Goal: Understand process/instructions: Learn how to perform a task or action

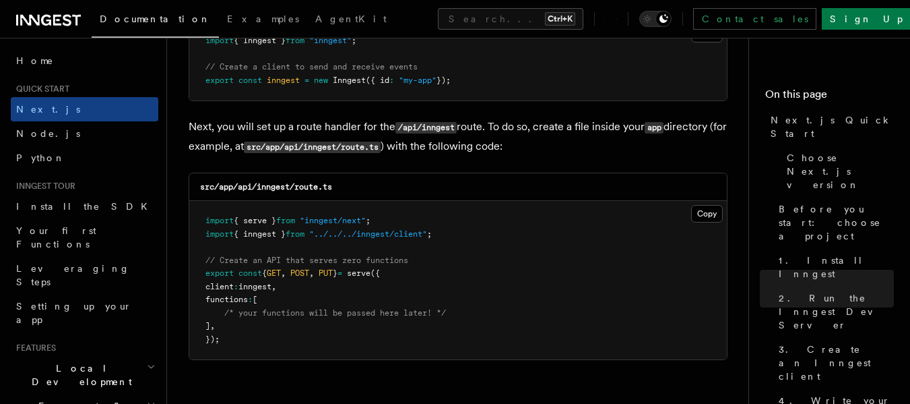
scroll to position [1838, 0]
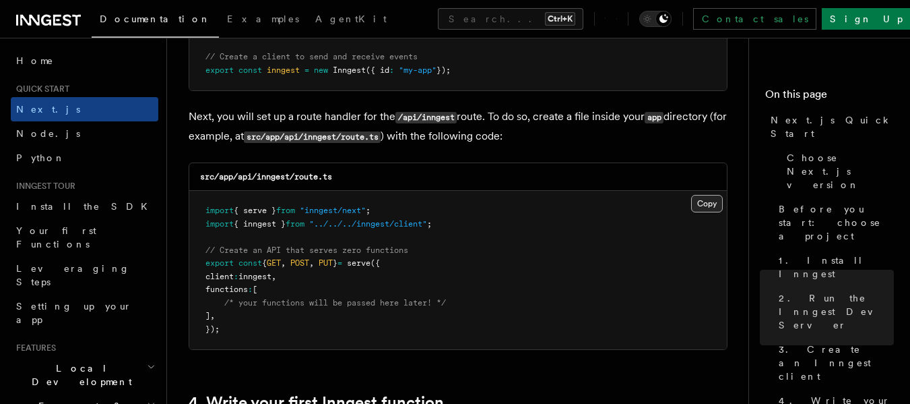
click at [705, 203] on button "Copy Copied" at bounding box center [707, 204] width 32 height 18
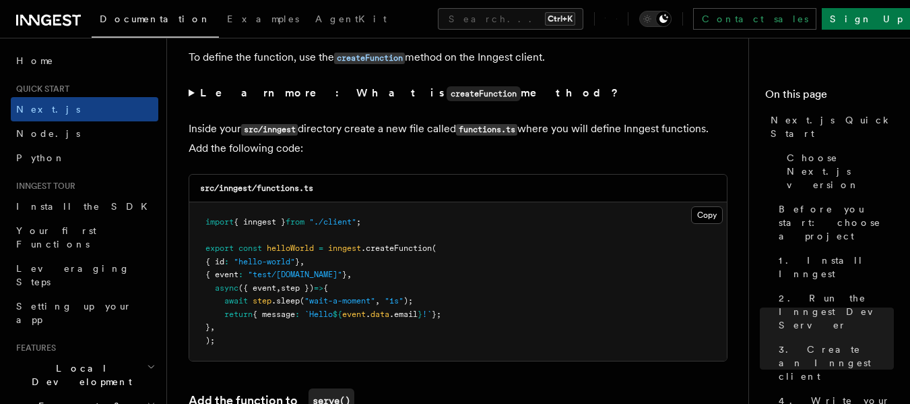
scroll to position [2354, 0]
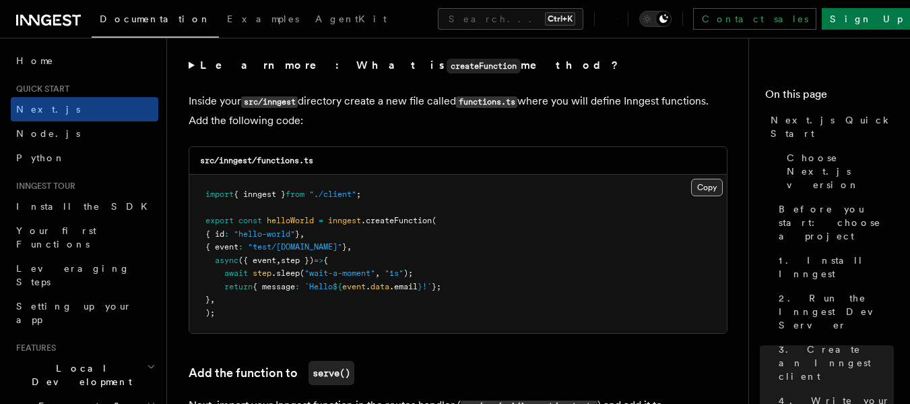
click at [700, 191] on button "Copy Copied" at bounding box center [707, 188] width 32 height 18
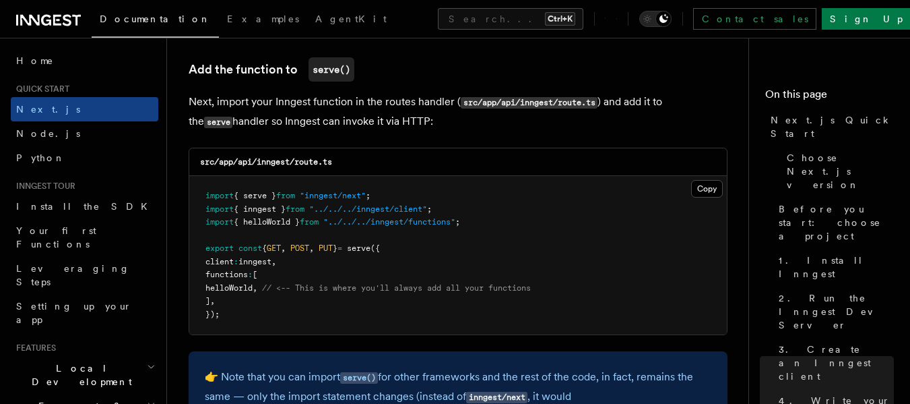
scroll to position [2660, 0]
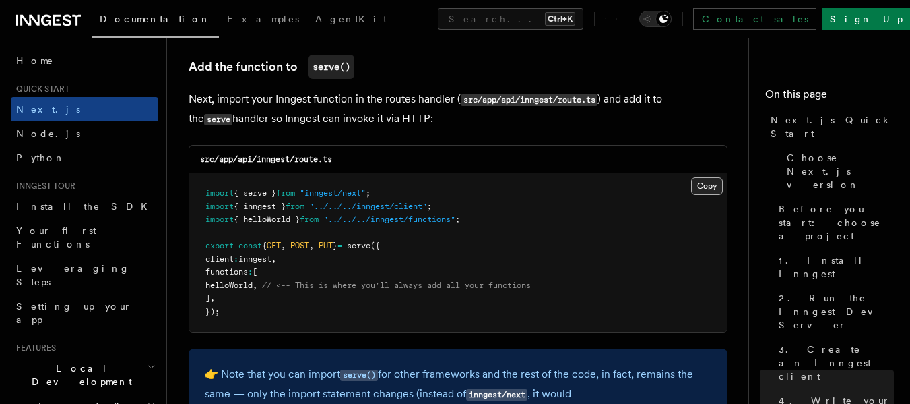
click at [705, 185] on button "Copy Copied" at bounding box center [707, 186] width 32 height 18
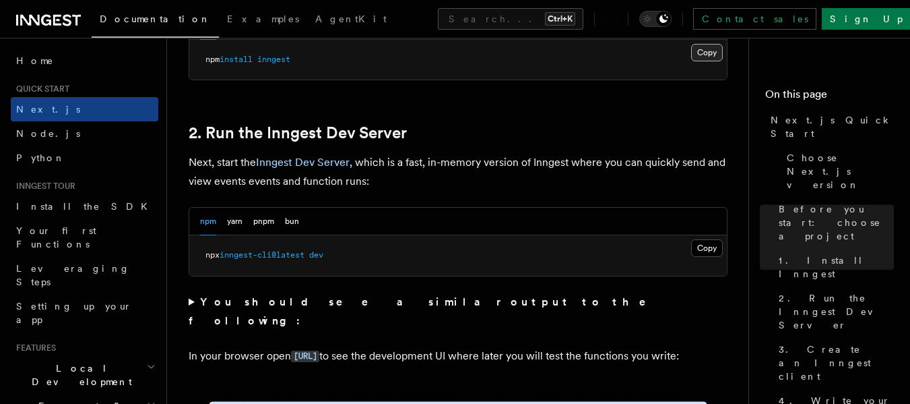
scroll to position [894, 0]
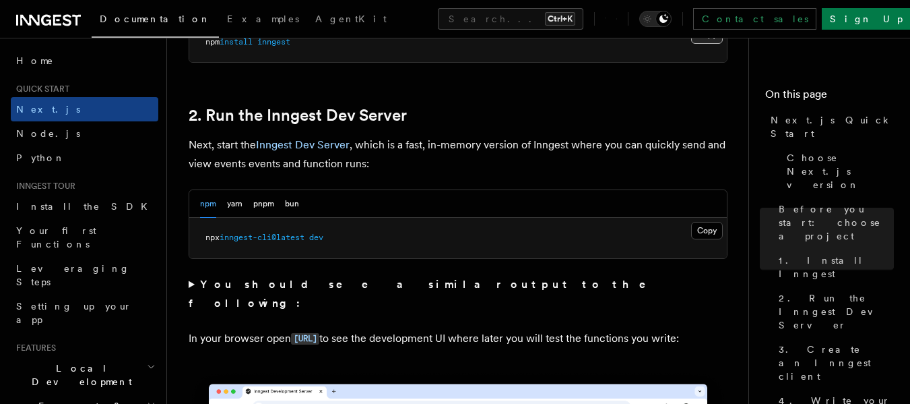
click at [704, 257] on pre "npx inngest-cli@latest dev" at bounding box center [458, 238] width 538 height 40
click at [702, 230] on button "Copy Copied" at bounding box center [707, 231] width 32 height 18
